Goal: Task Accomplishment & Management: Manage account settings

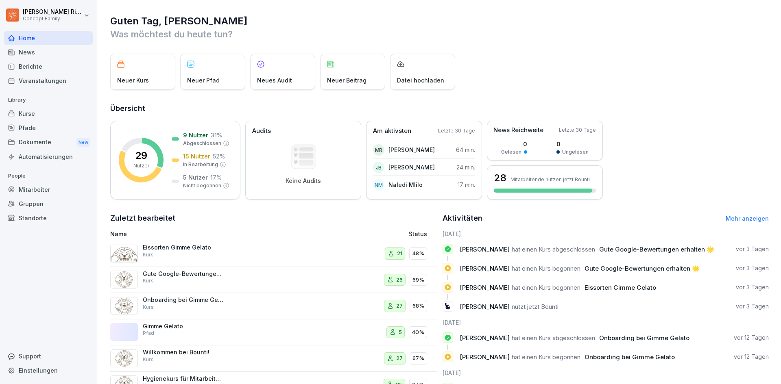
click at [56, 110] on div "Kurse" at bounding box center [48, 114] width 89 height 14
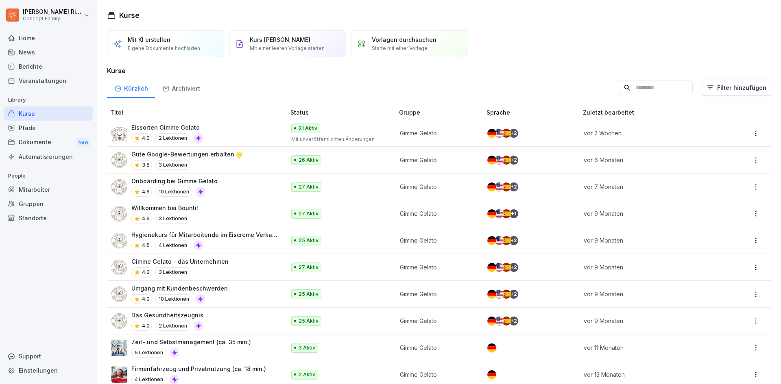
click at [56, 34] on div "Home" at bounding box center [48, 38] width 89 height 14
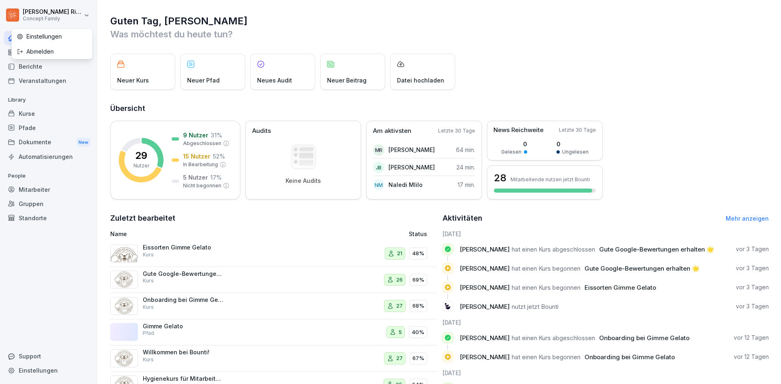
click at [85, 17] on html "Max-Merlin Ries Concept Family Home News Berichte Veranstaltungen Library Kurse…" at bounding box center [390, 192] width 781 height 384
click at [304, 20] on h1 "Guten Tag, Max-Merlin" at bounding box center [439, 21] width 658 height 13
click at [47, 192] on div "Mitarbeiter" at bounding box center [48, 190] width 89 height 14
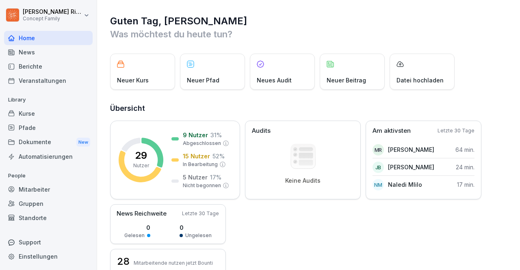
click at [39, 130] on div "Pfade" at bounding box center [48, 128] width 89 height 14
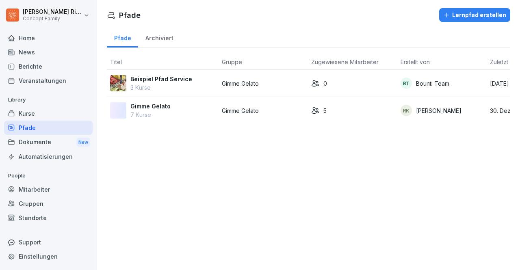
click at [195, 113] on div "Gimme Gelato 7 Kurse" at bounding box center [162, 110] width 105 height 17
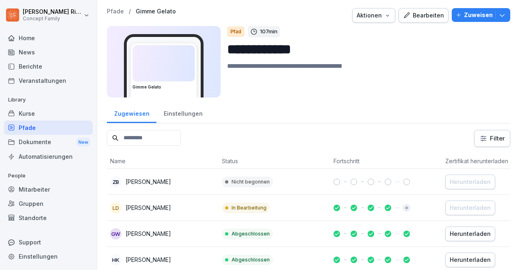
click at [423, 18] on div "Bearbeiten" at bounding box center [423, 15] width 41 height 9
click at [477, 11] on p "Zuweisen" at bounding box center [478, 15] width 29 height 9
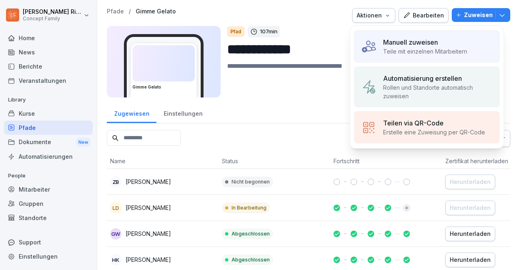
click at [448, 47] on p "Teile mit einzelnen Mitarbeitern" at bounding box center [425, 51] width 84 height 9
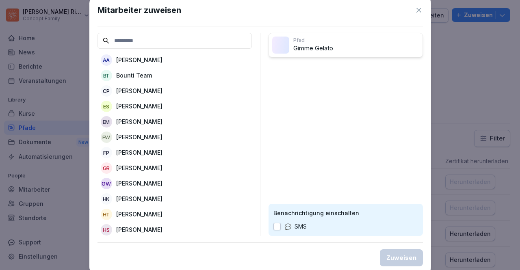
click at [315, 42] on p "Pfad" at bounding box center [357, 40] width 126 height 7
click at [216, 42] on input at bounding box center [175, 41] width 154 height 16
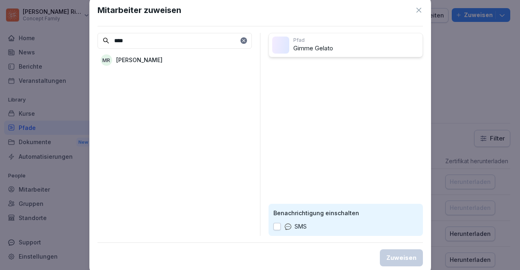
type input "****"
click at [157, 57] on p "Max-Merlin Ries" at bounding box center [139, 60] width 46 height 9
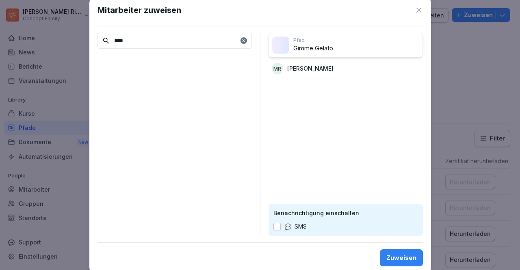
click at [392, 256] on div "Zuweisen" at bounding box center [402, 258] width 30 height 9
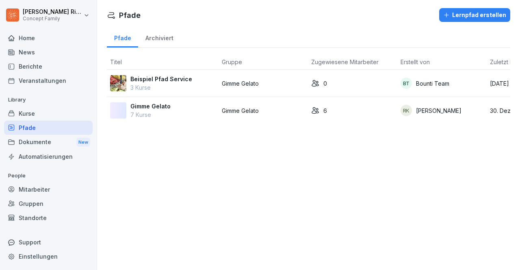
click at [198, 83] on div "Beispiel Pfad Service 3 Kurse" at bounding box center [162, 83] width 105 height 17
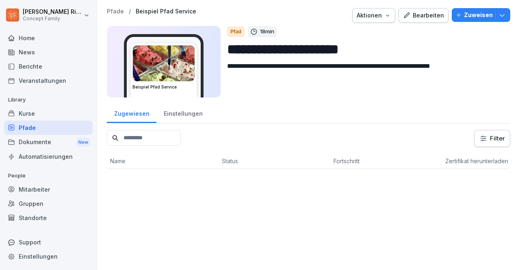
drag, startPoint x: 298, startPoint y: 102, endPoint x: 306, endPoint y: 98, distance: 8.2
